Goal: Information Seeking & Learning: Learn about a topic

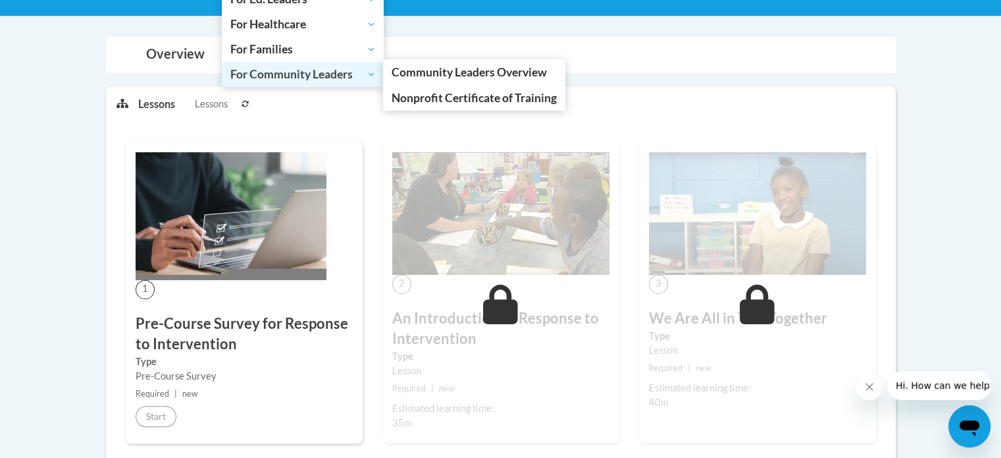
scroll to position [262, 0]
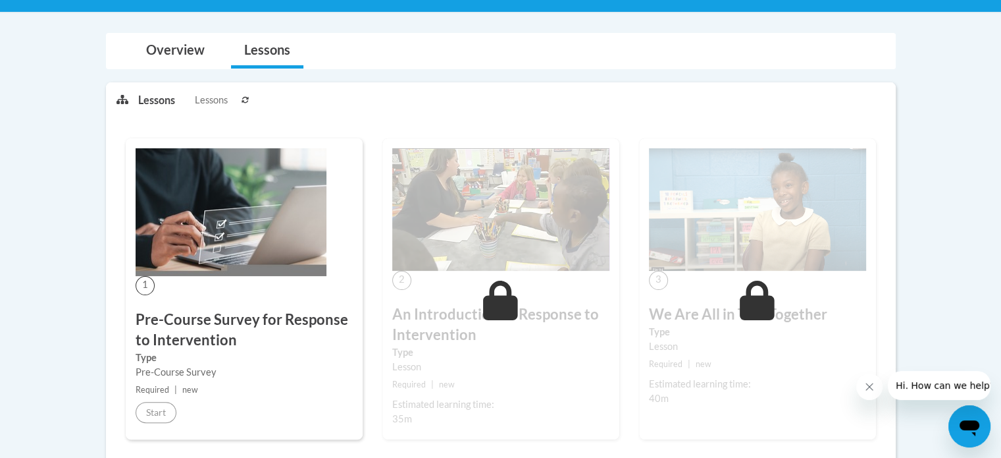
click at [223, 344] on h3 "Pre-Course Survey for Response to Intervention" at bounding box center [244, 329] width 217 height 41
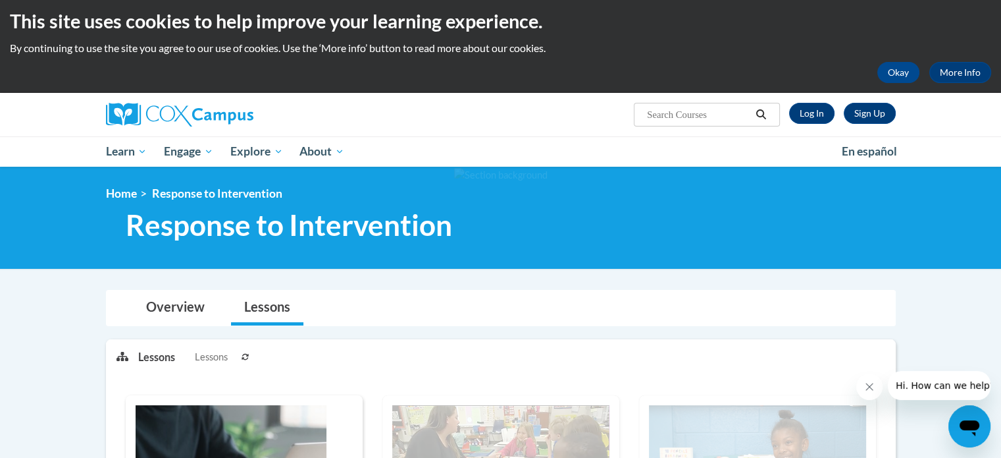
scroll to position [0, 0]
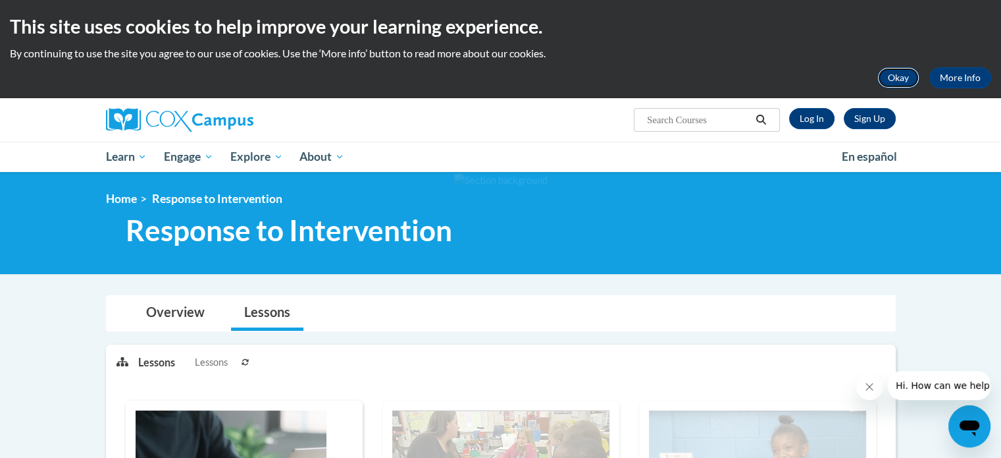
click at [893, 81] on button "Okay" at bounding box center [899, 77] width 42 height 21
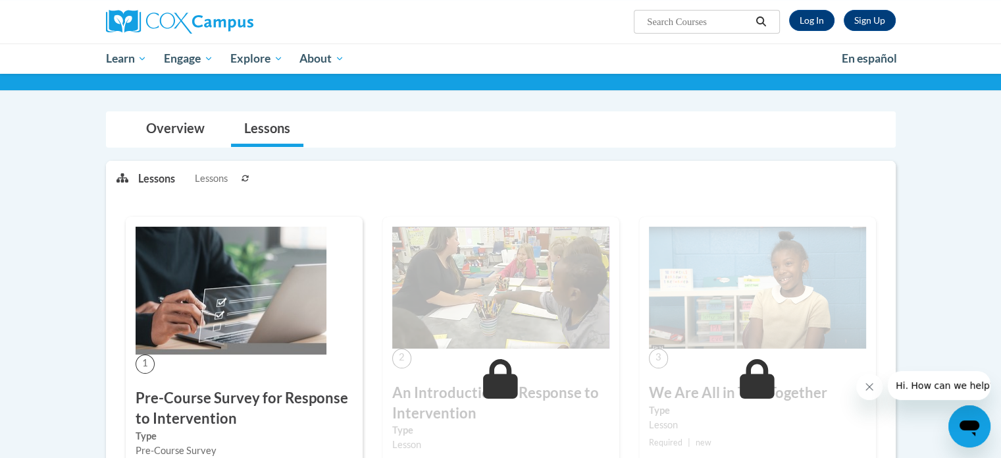
scroll to position [84, 0]
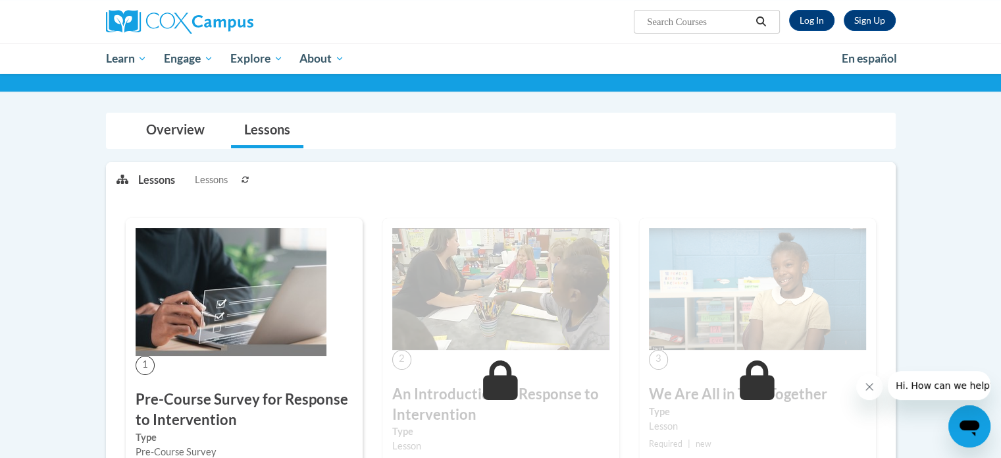
click at [207, 178] on span "Lessons" at bounding box center [211, 179] width 33 height 14
click at [150, 176] on p "Lessons" at bounding box center [156, 179] width 37 height 14
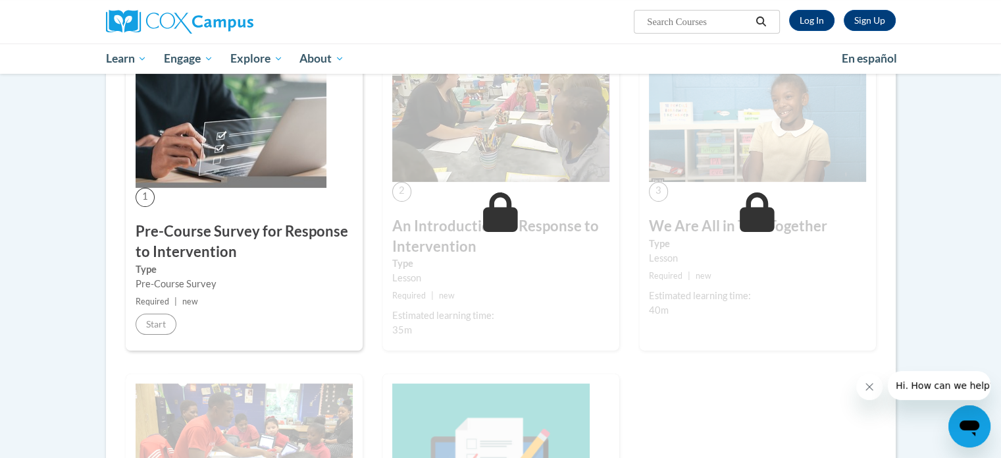
click at [436, 301] on small "Required | new" at bounding box center [500, 295] width 217 height 14
